Goal: Browse casually

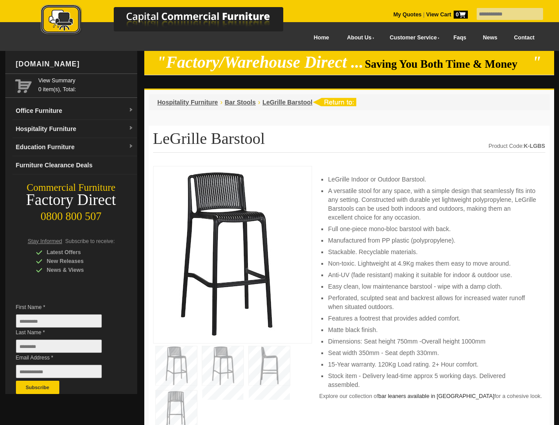
click at [504, 14] on input "text" at bounding box center [510, 14] width 66 height 12
click at [66, 349] on input "Last Name *" at bounding box center [59, 346] width 86 height 13
click at [38, 388] on button "Subscribe" at bounding box center [37, 387] width 43 height 13
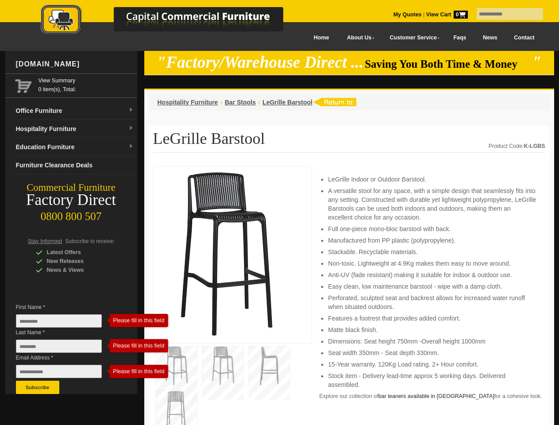
click at [349, 296] on li "Perforated, sculpted seat and backrest allows for increased water runoff when s…" at bounding box center [432, 303] width 208 height 18
